Goal: Find specific page/section: Find specific page/section

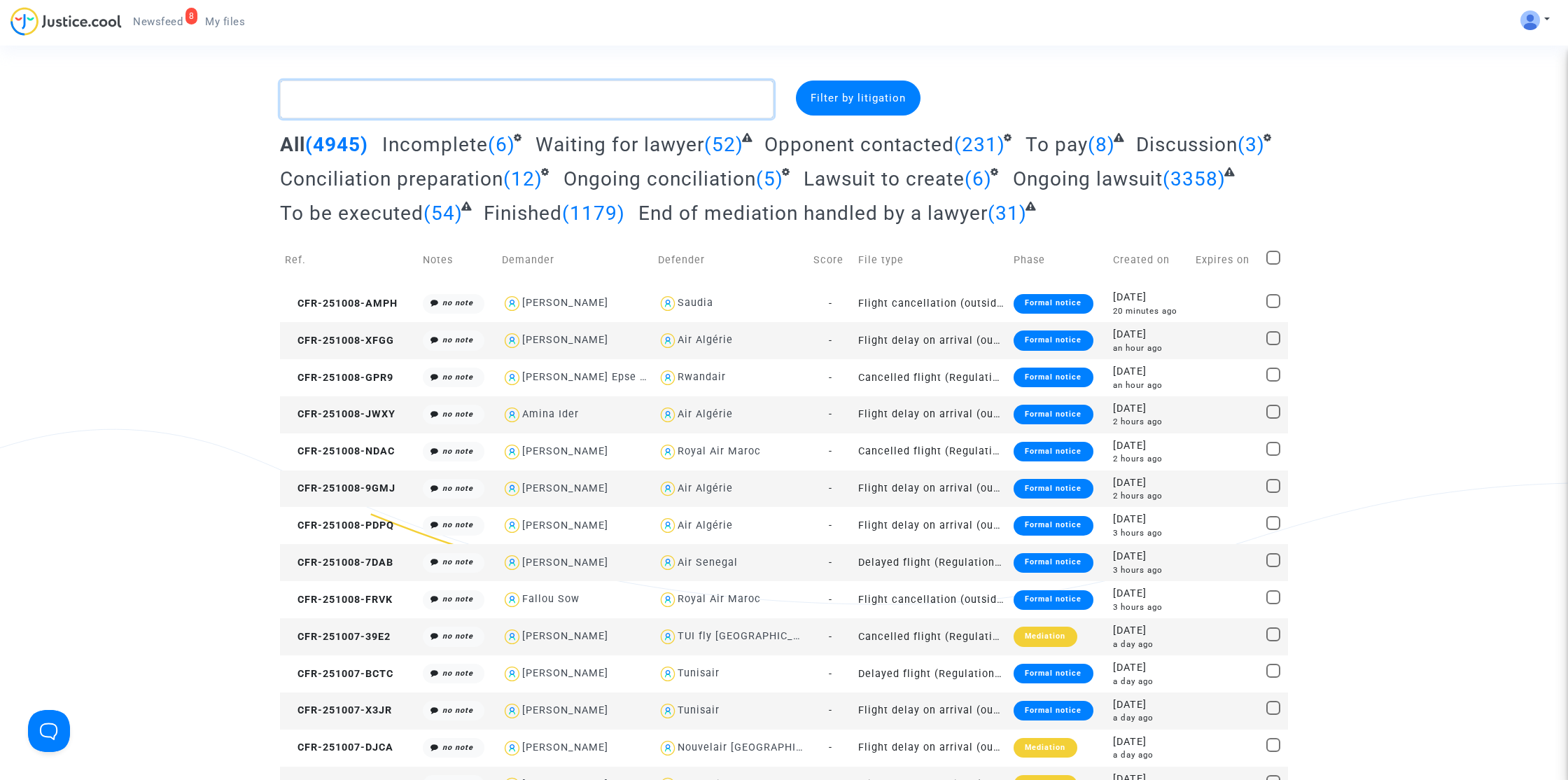
drag, startPoint x: 0, startPoint y: 0, endPoint x: 654, endPoint y: 97, distance: 661.2
click at [655, 97] on textarea at bounding box center [526, 100] width 493 height 38
paste textarea "Naili"
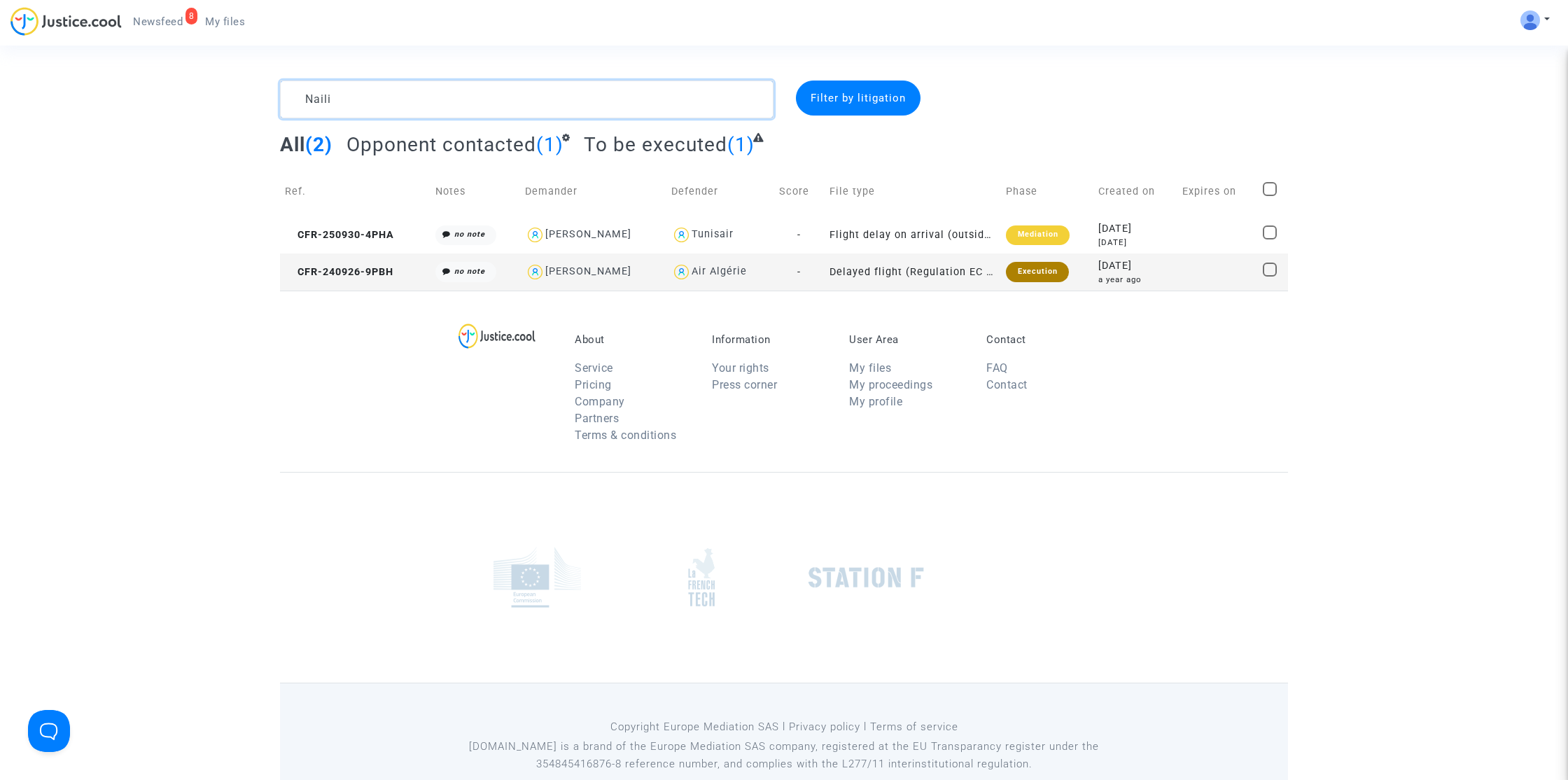
type textarea "Naili"
click at [419, 95] on textarea at bounding box center [526, 100] width 493 height 38
paste textarea "Hadjeris"
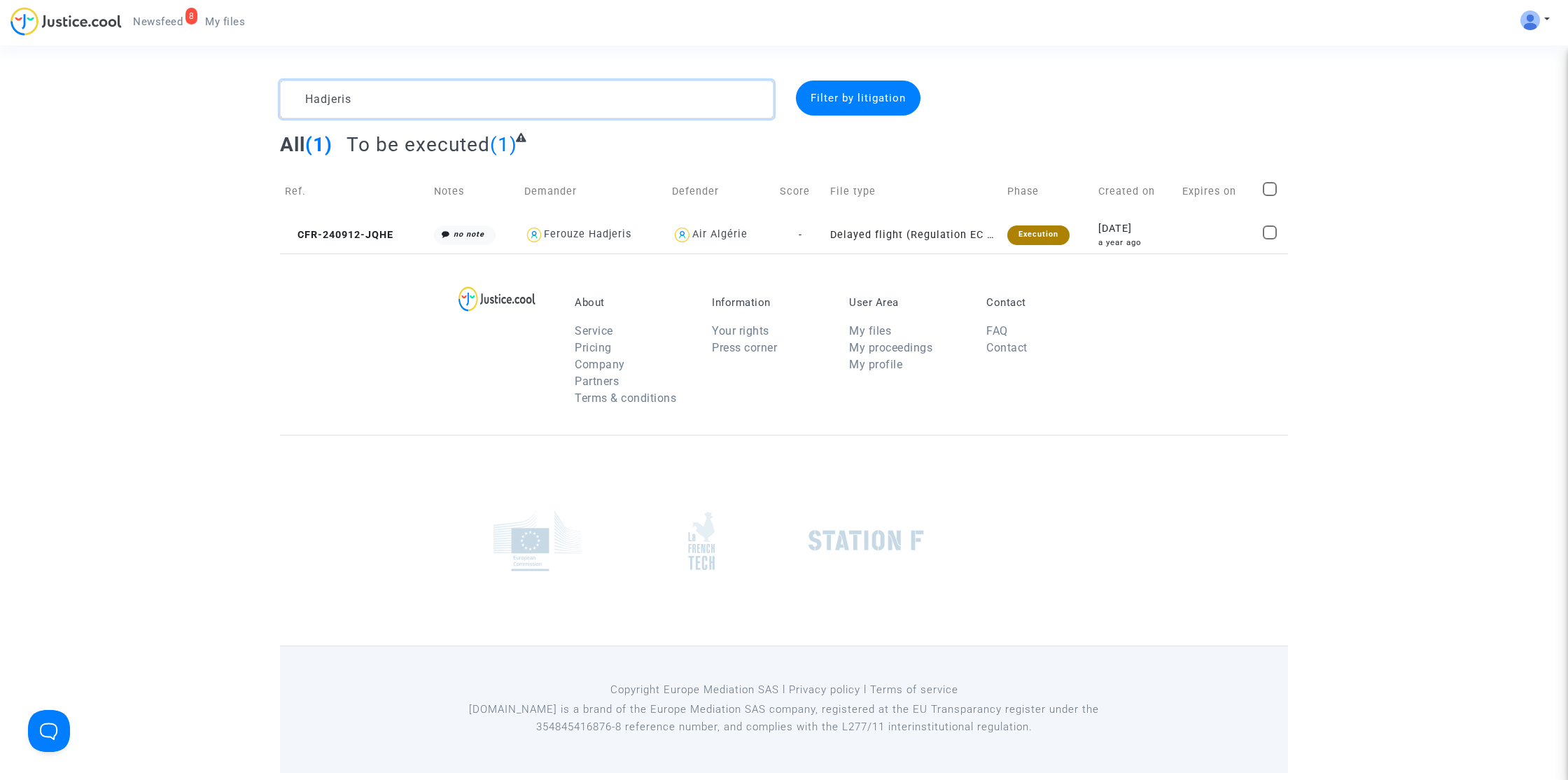
type textarea "Hadjeris"
